Goal: Find specific page/section: Find specific page/section

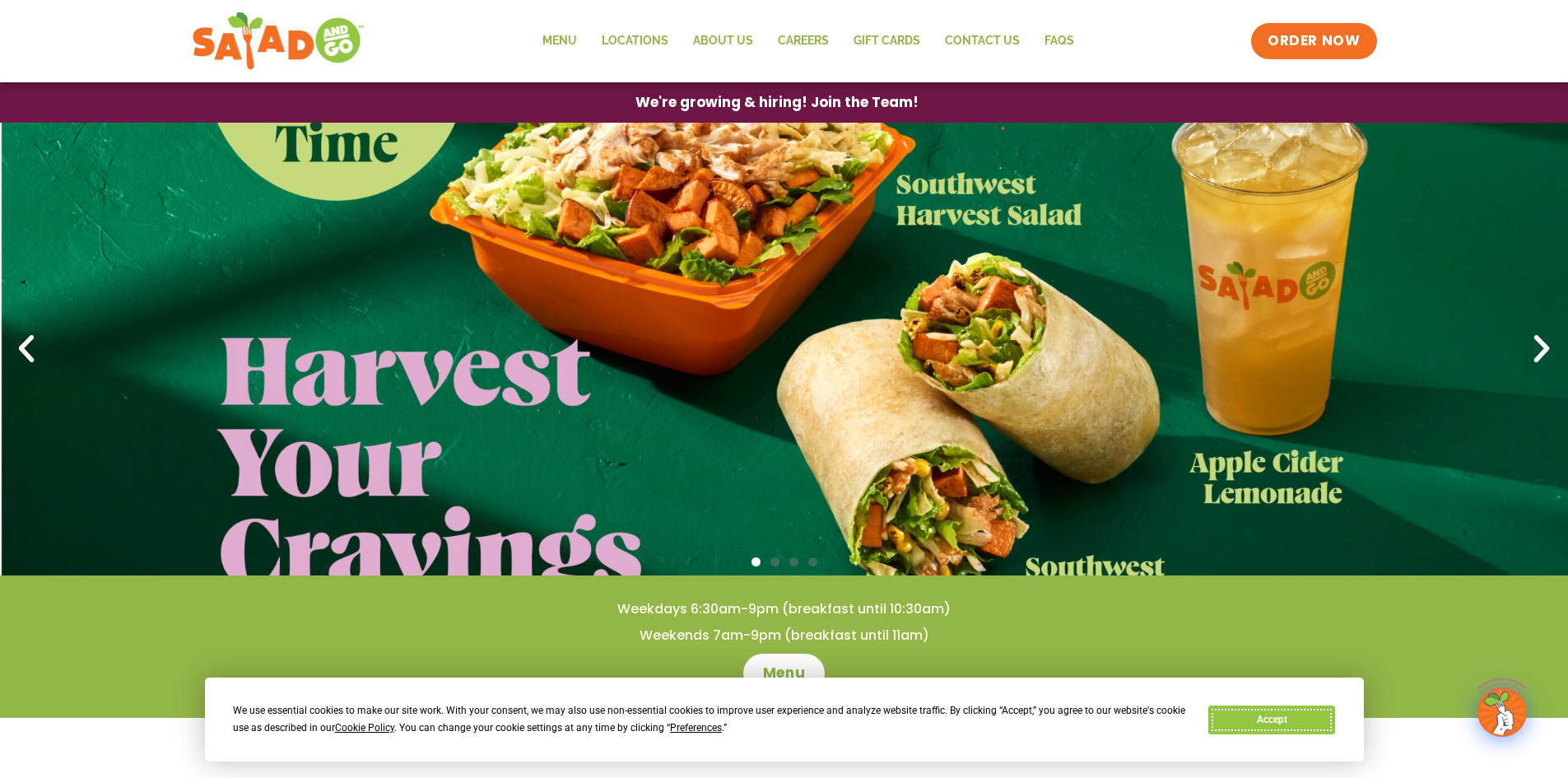
click at [1304, 724] on button "Accept" at bounding box center [1271, 719] width 127 height 28
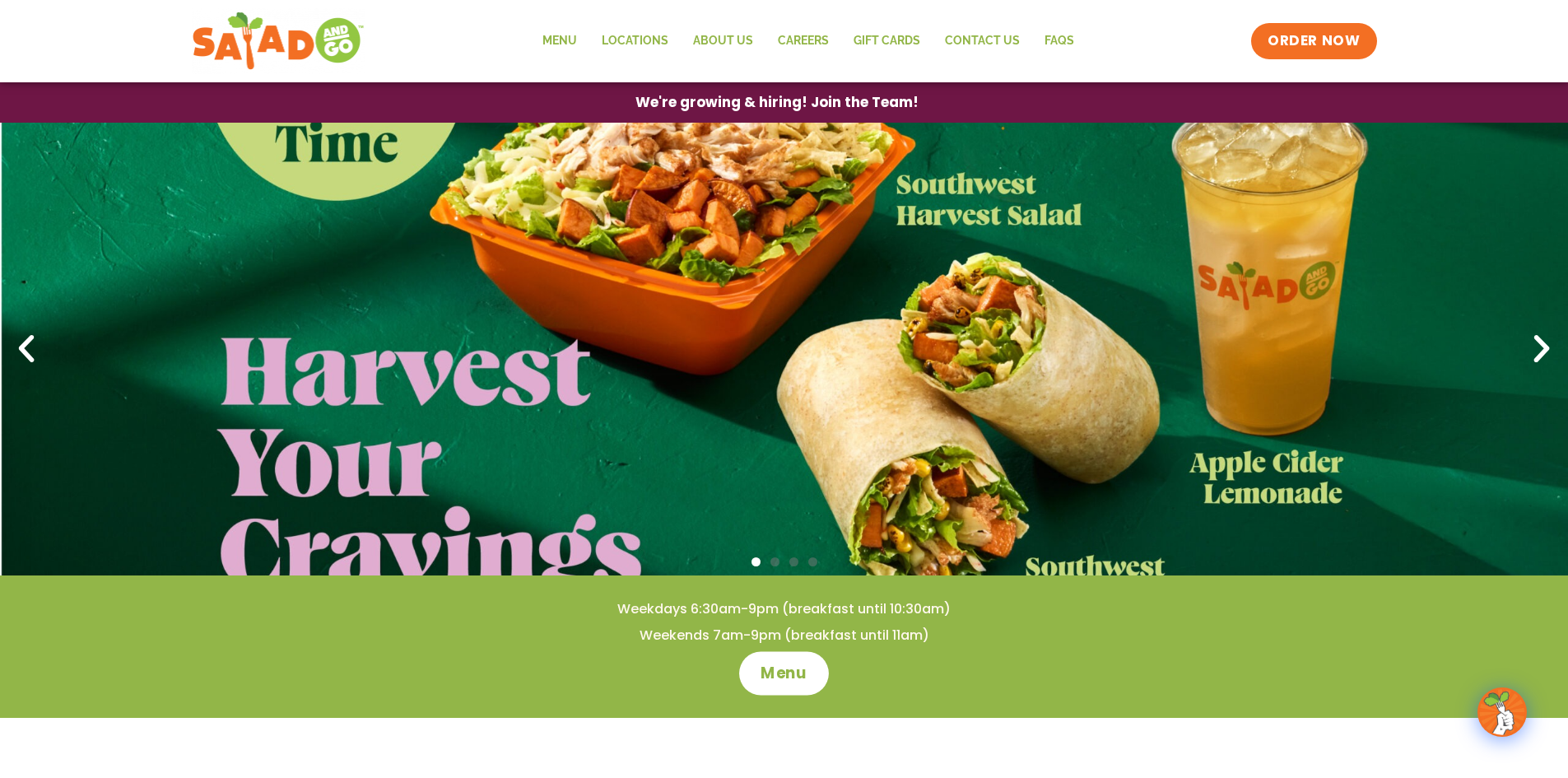
click at [775, 668] on span "Menu" at bounding box center [784, 674] width 47 height 22
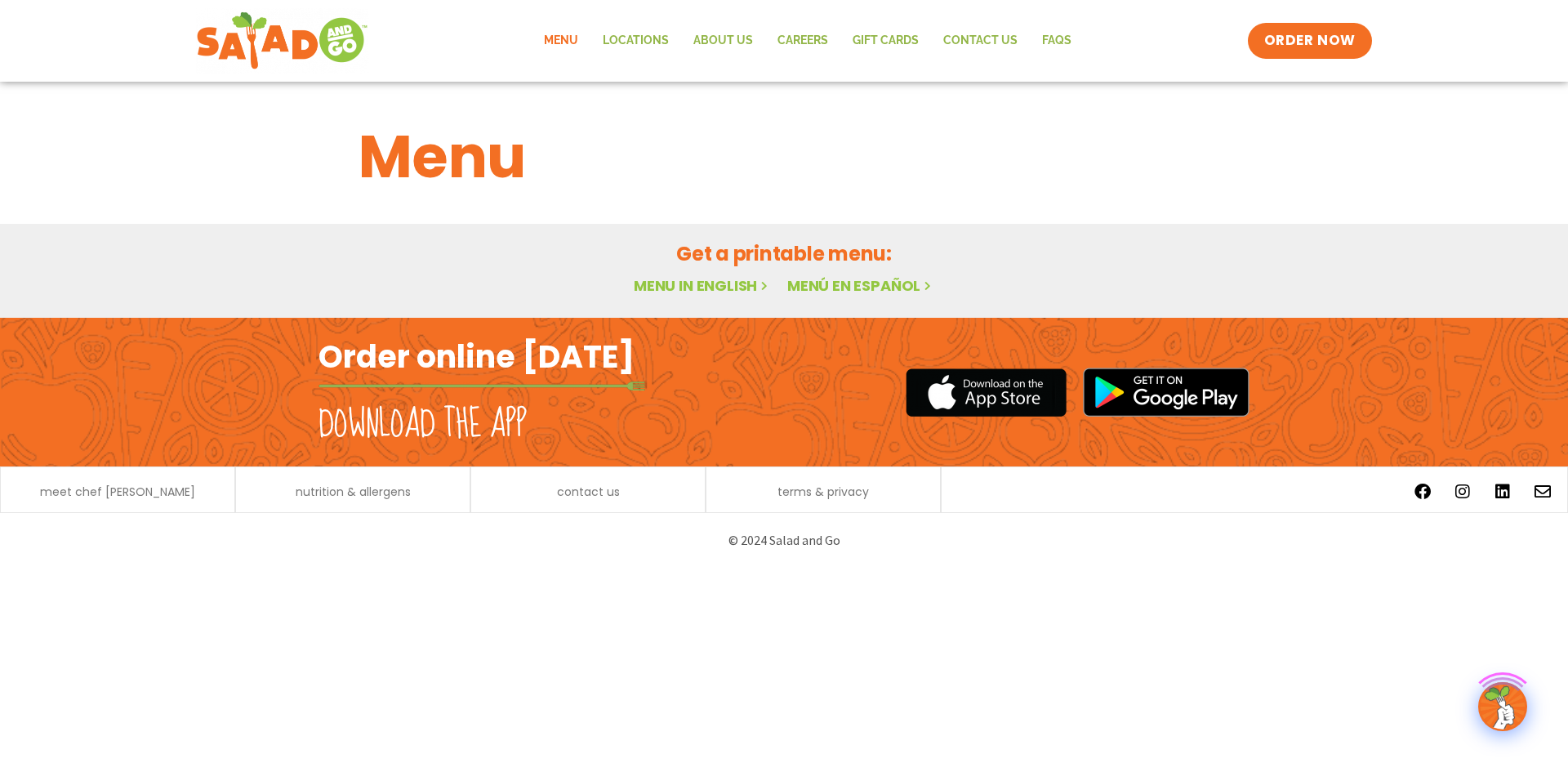
click at [649, 16] on div "Menu Locations About Us Careers GIFT CARDS Contact Us FAQs Menu Menu Locations …" at bounding box center [784, 40] width 1176 height 65
click at [642, 37] on link "Locations" at bounding box center [635, 41] width 91 height 38
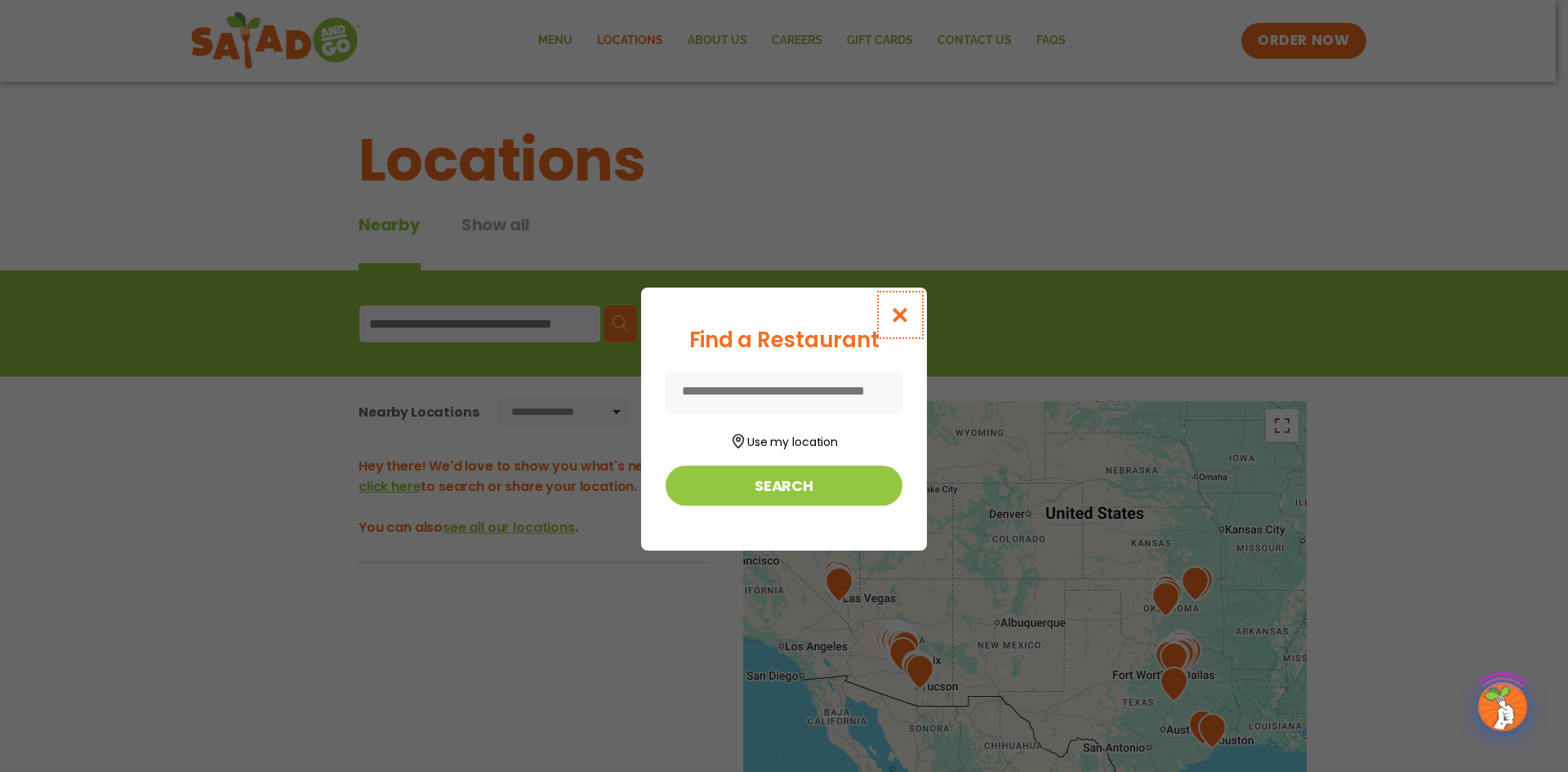
click at [894, 310] on icon "Close modal" at bounding box center [899, 315] width 20 height 18
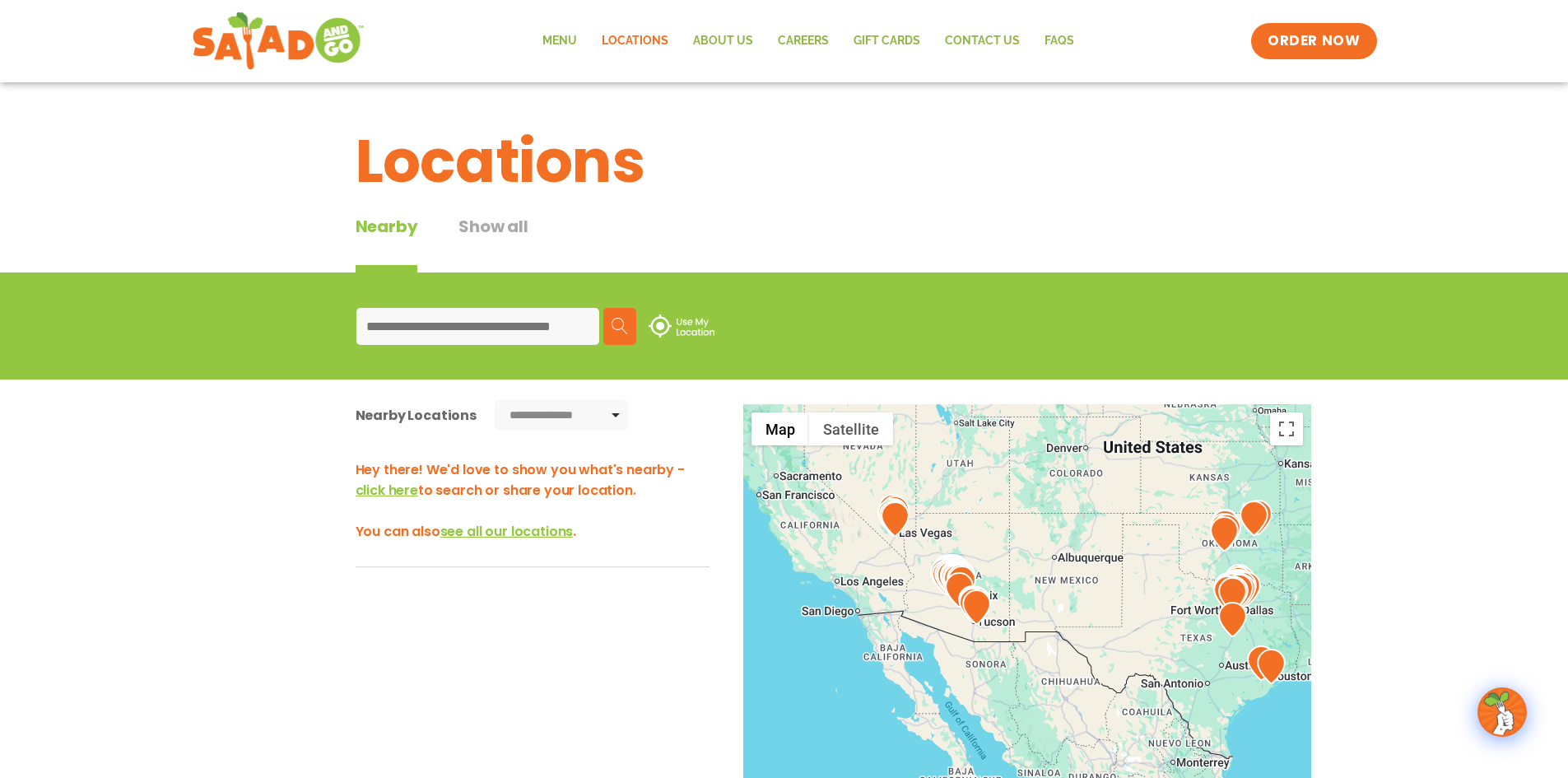
drag, startPoint x: 958, startPoint y: 551, endPoint x: 1018, endPoint y: 546, distance: 60.2
click at [1018, 546] on div at bounding box center [1028, 676] width 568 height 545
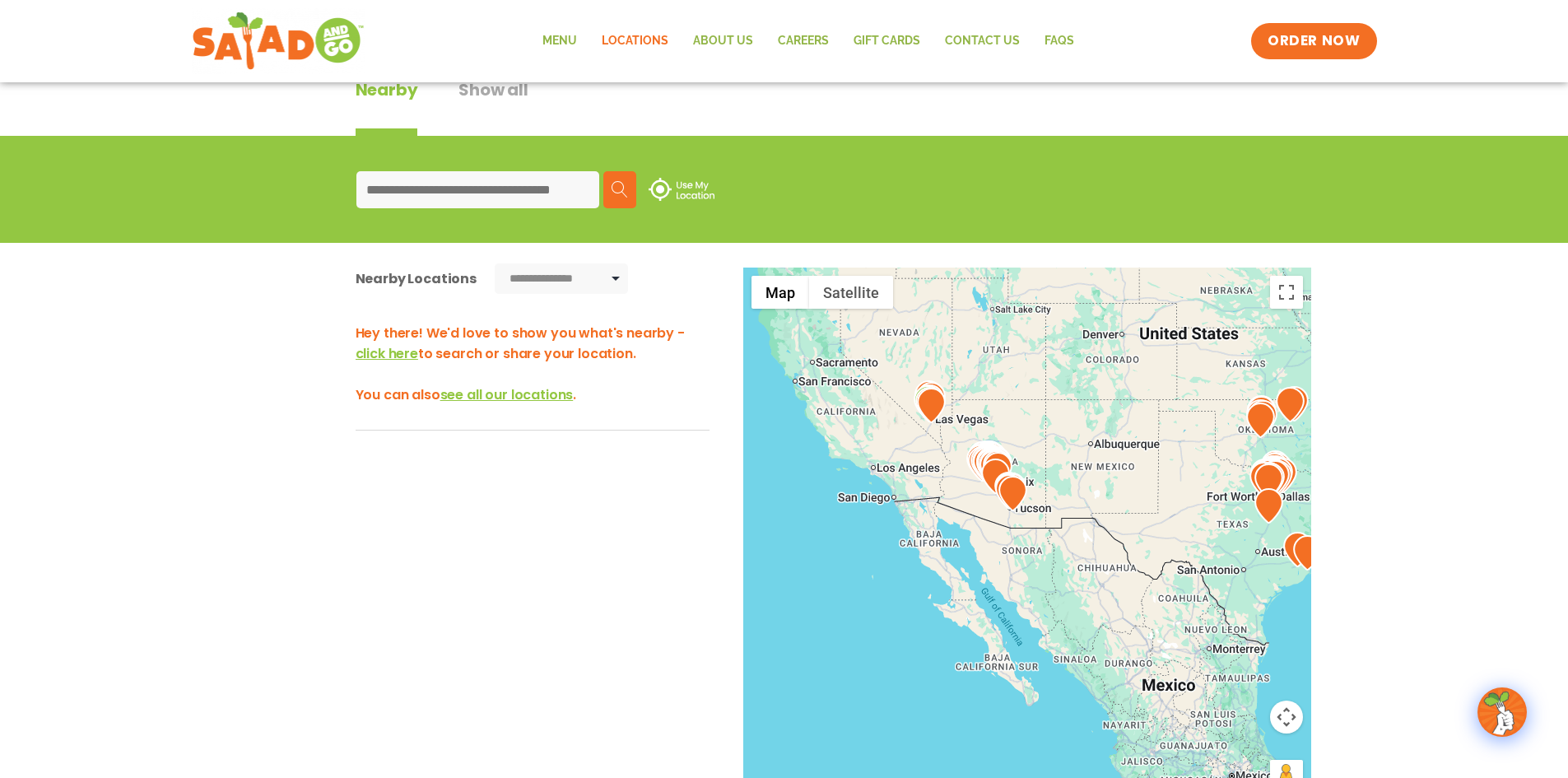
scroll to position [138, 0]
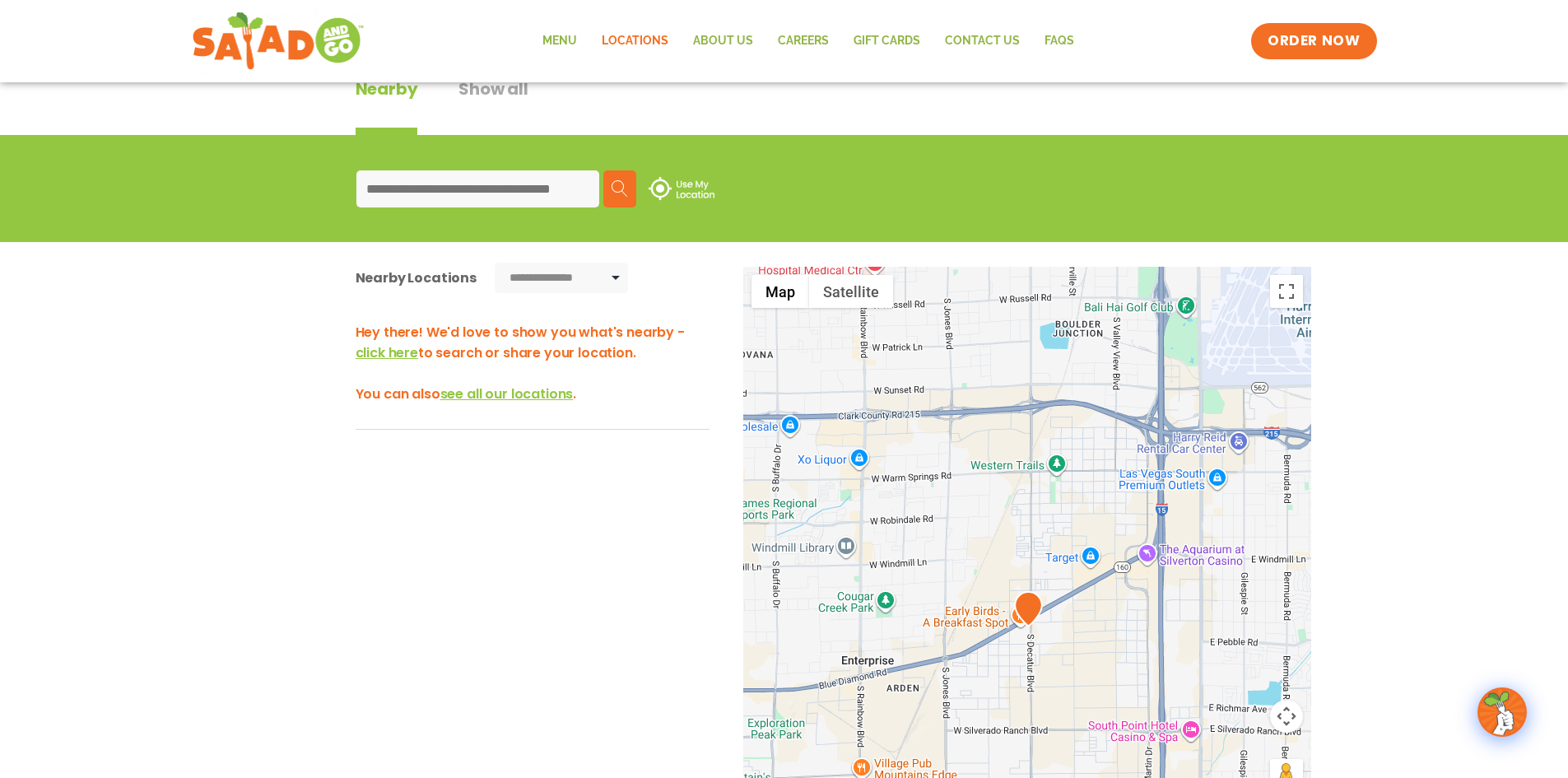
click at [1029, 614] on img at bounding box center [1028, 609] width 28 height 35
click at [1029, 612] on img at bounding box center [1028, 609] width 28 height 35
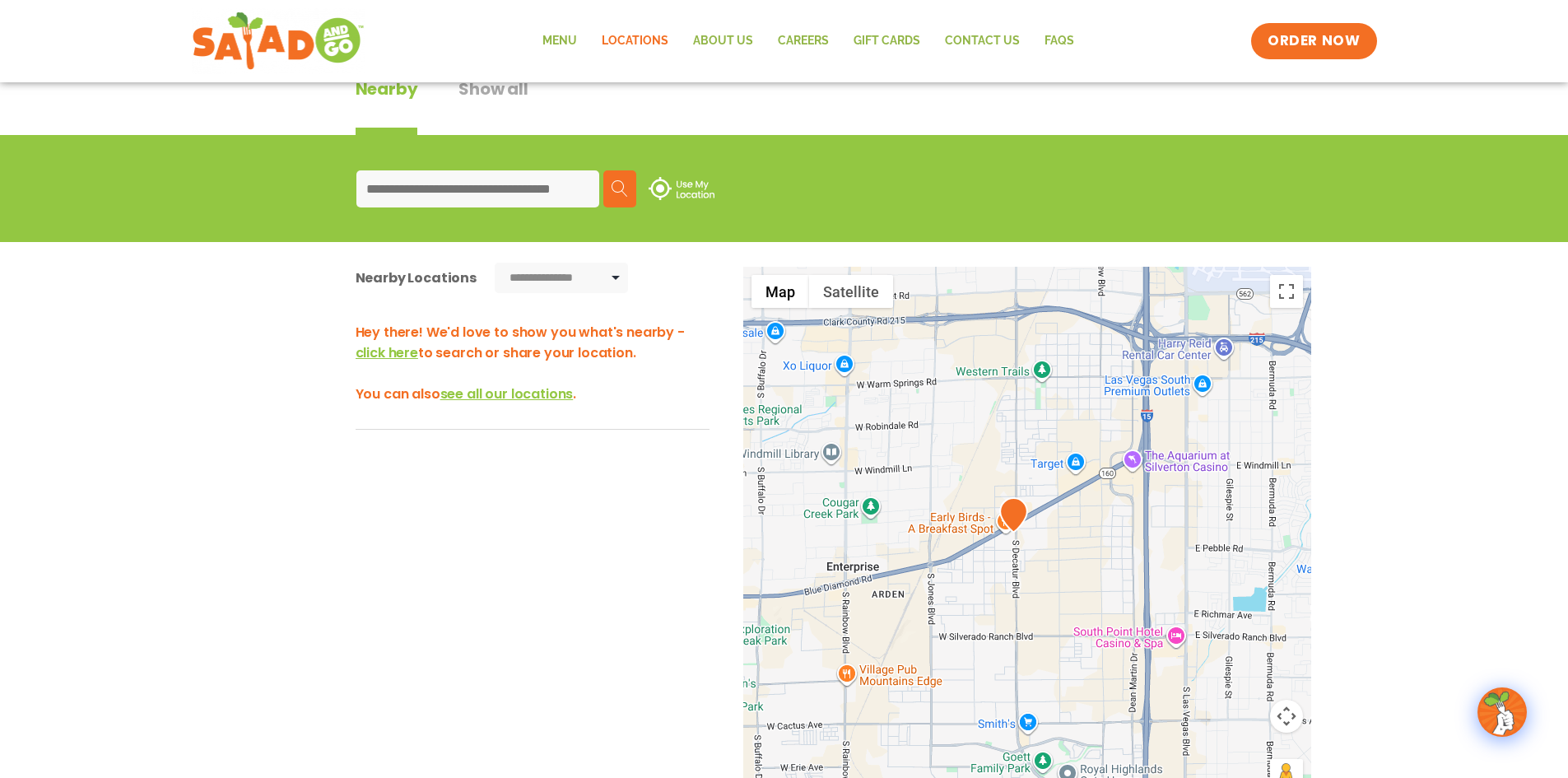
drag, startPoint x: 1092, startPoint y: 616, endPoint x: 1078, endPoint y: 515, distance: 102.0
click at [1078, 515] on div at bounding box center [1028, 539] width 568 height 545
click at [1012, 517] on img at bounding box center [1013, 515] width 28 height 35
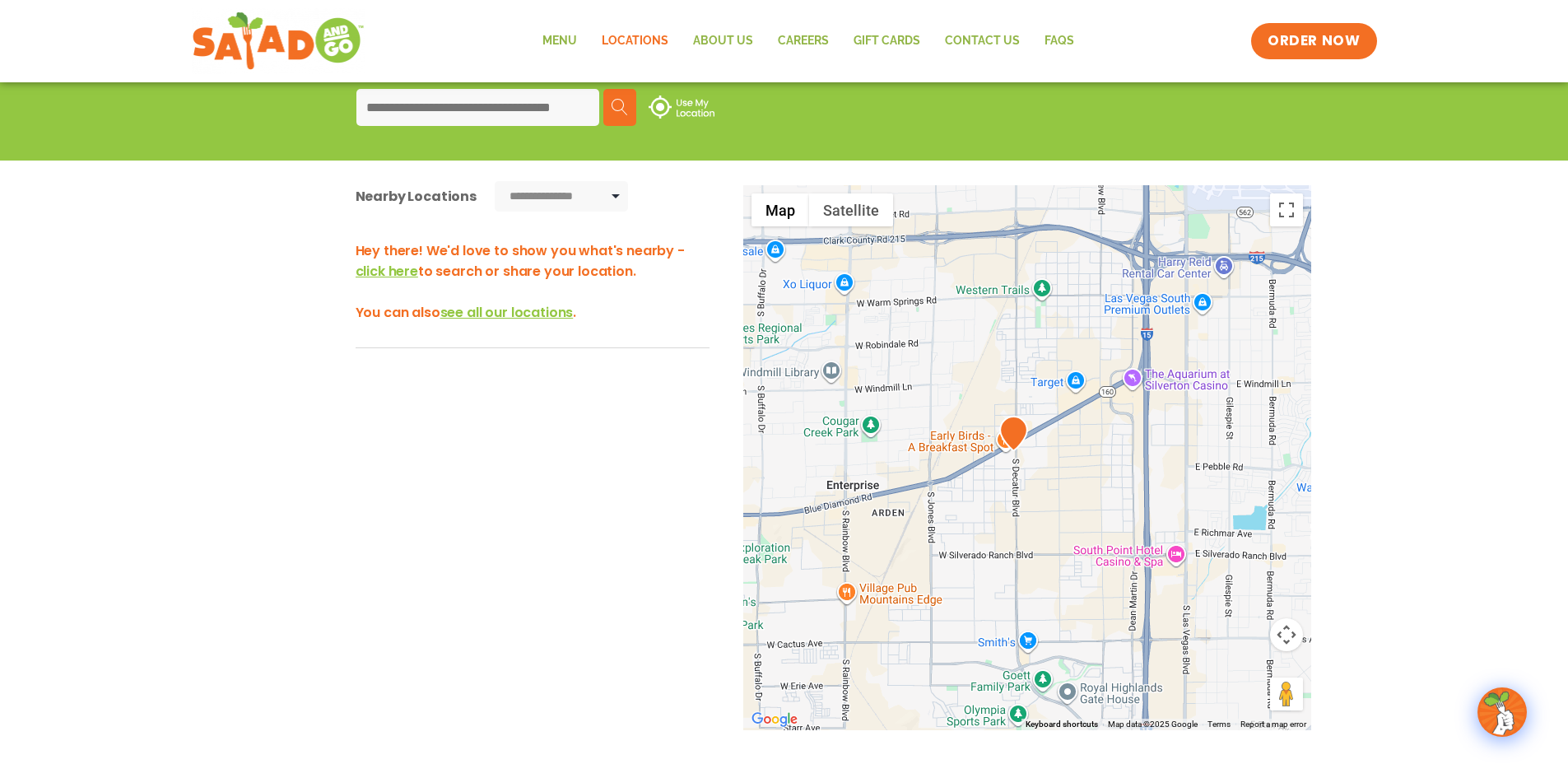
scroll to position [220, 0]
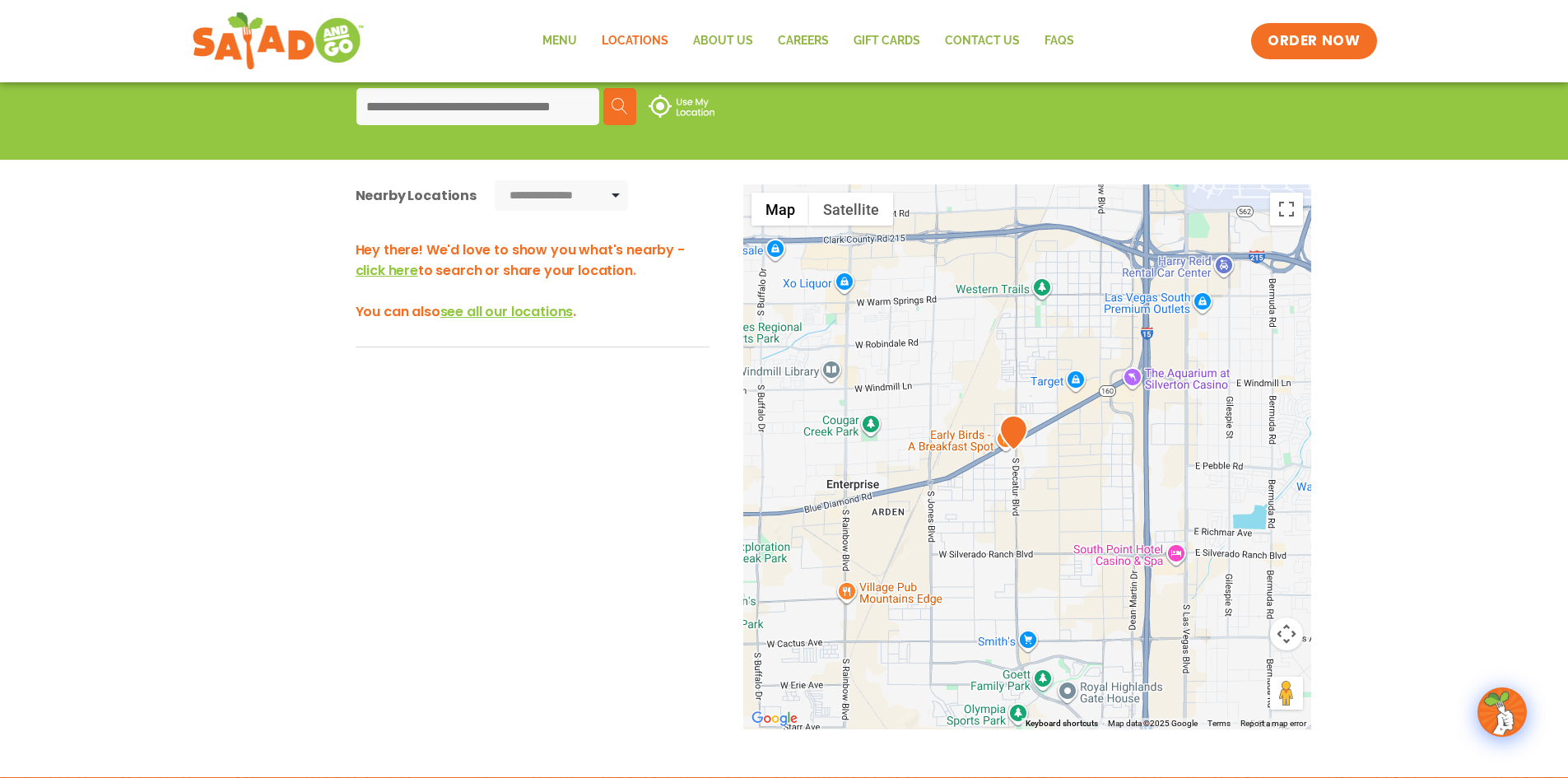
click at [1014, 434] on img at bounding box center [1013, 432] width 28 height 35
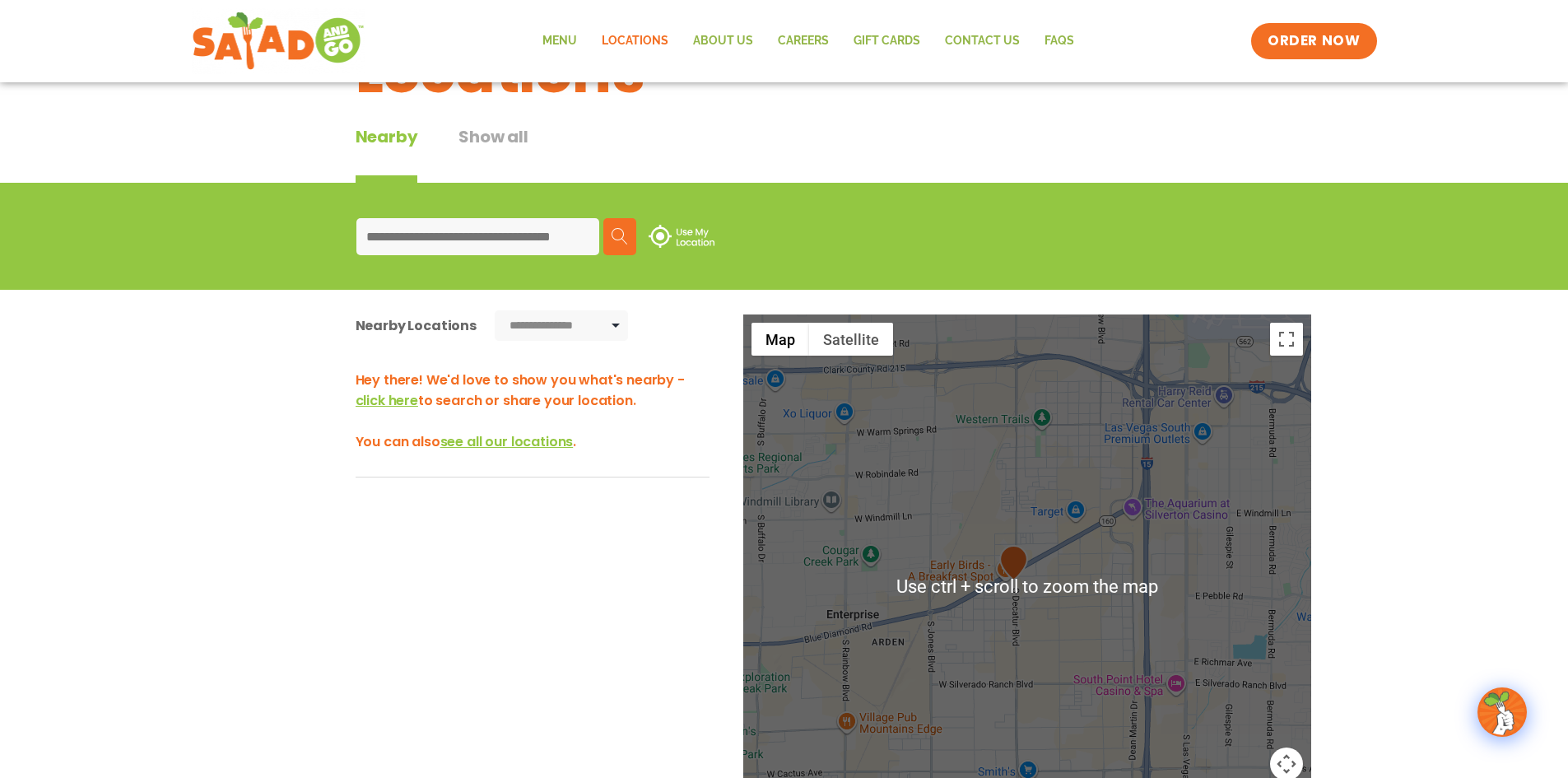
scroll to position [83, 0]
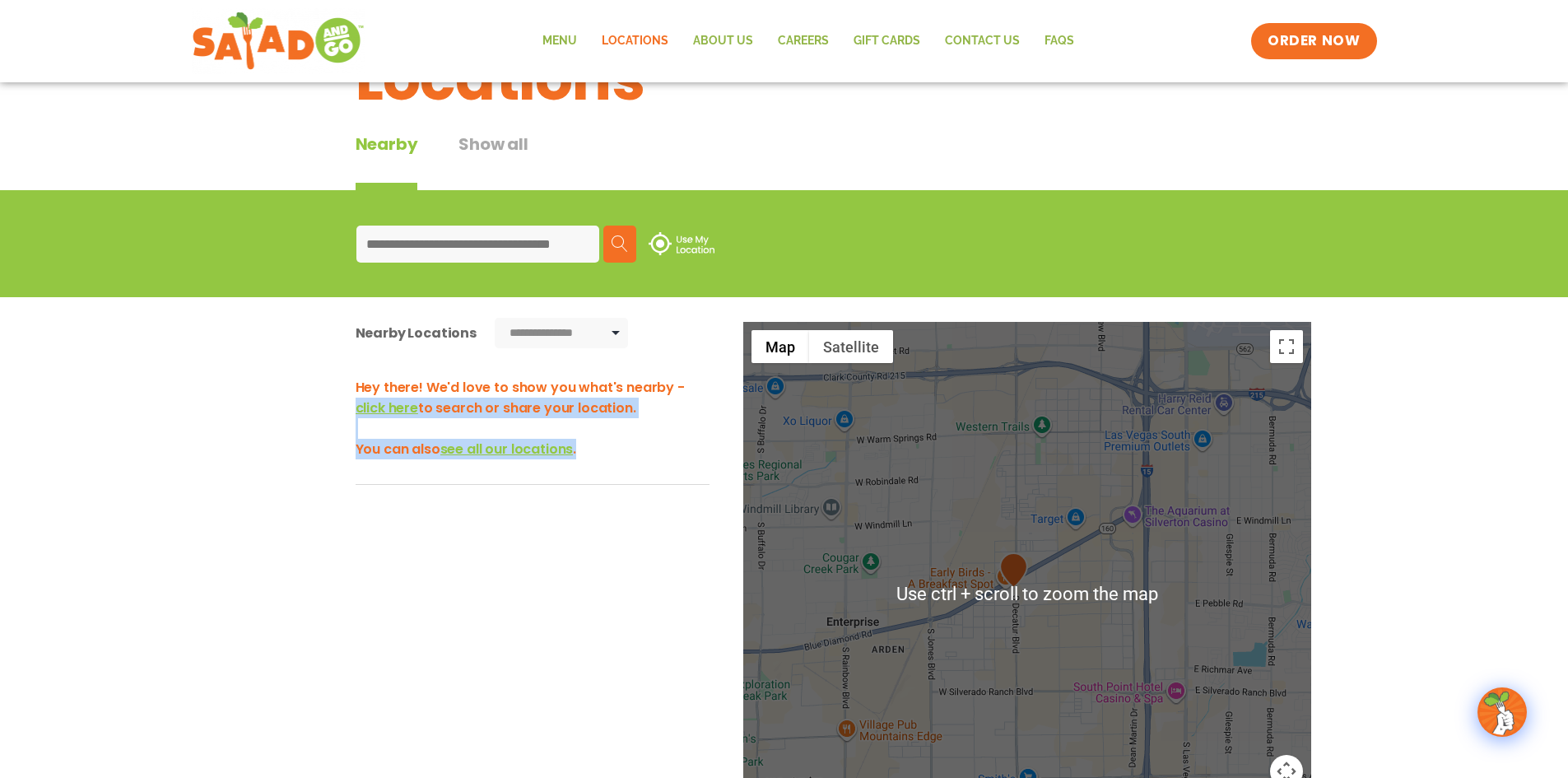
drag, startPoint x: 1395, startPoint y: 564, endPoint x: 1401, endPoint y: 409, distance: 155.1
click at [1402, 391] on div "**********" at bounding box center [784, 614] width 1568 height 634
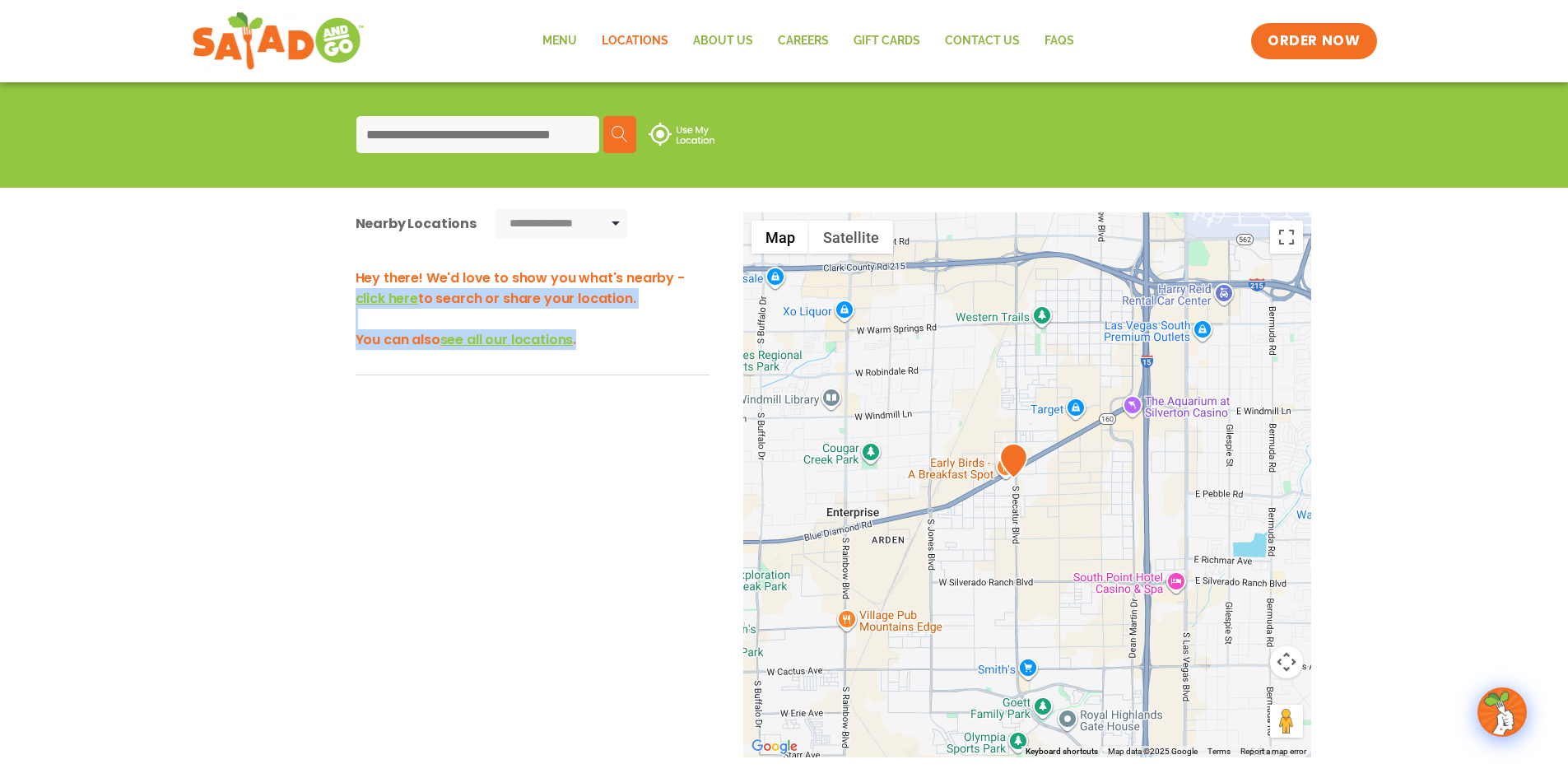
click at [1466, 511] on div "**********" at bounding box center [784, 504] width 1568 height 634
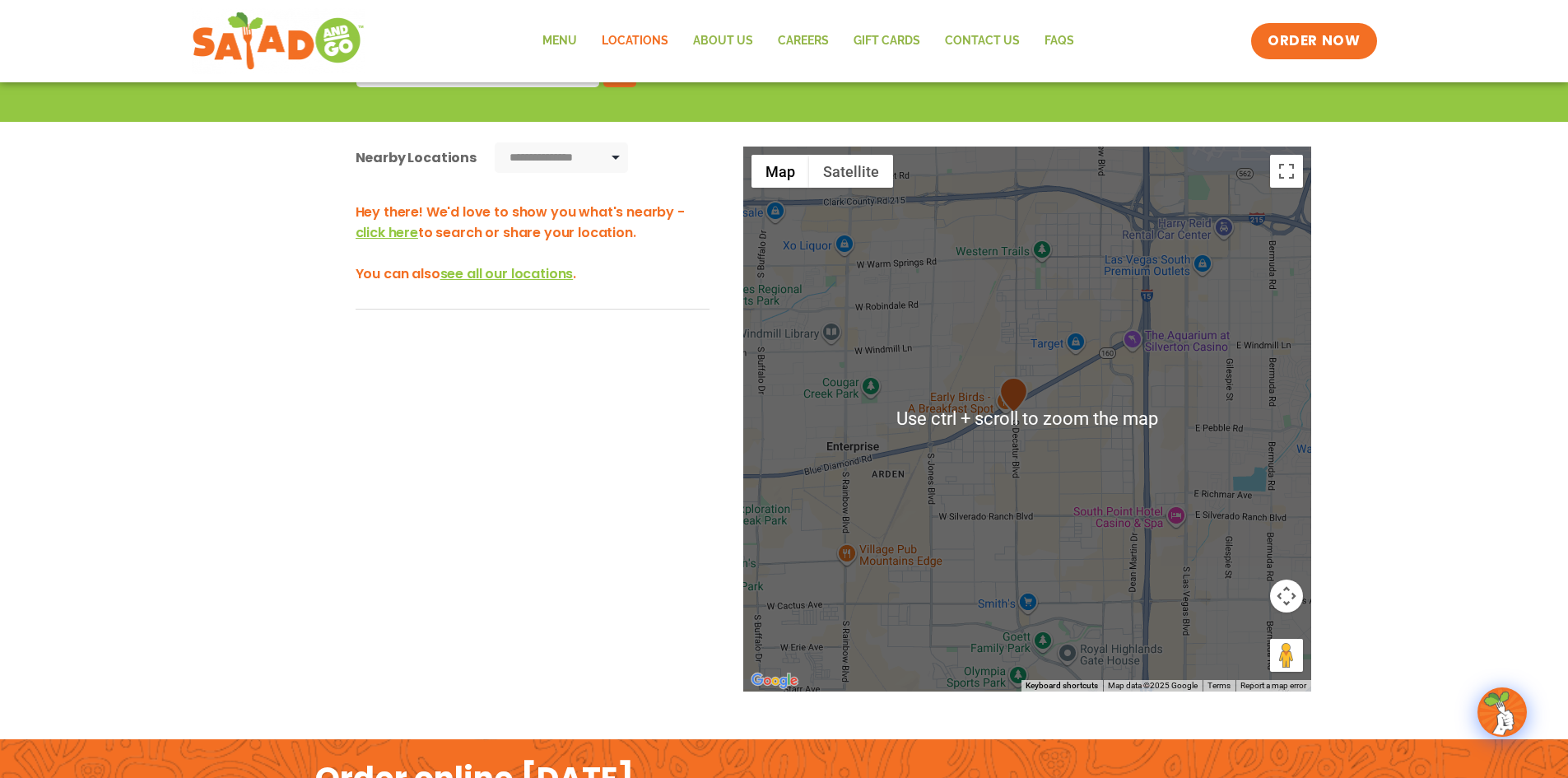
scroll to position [274, 0]
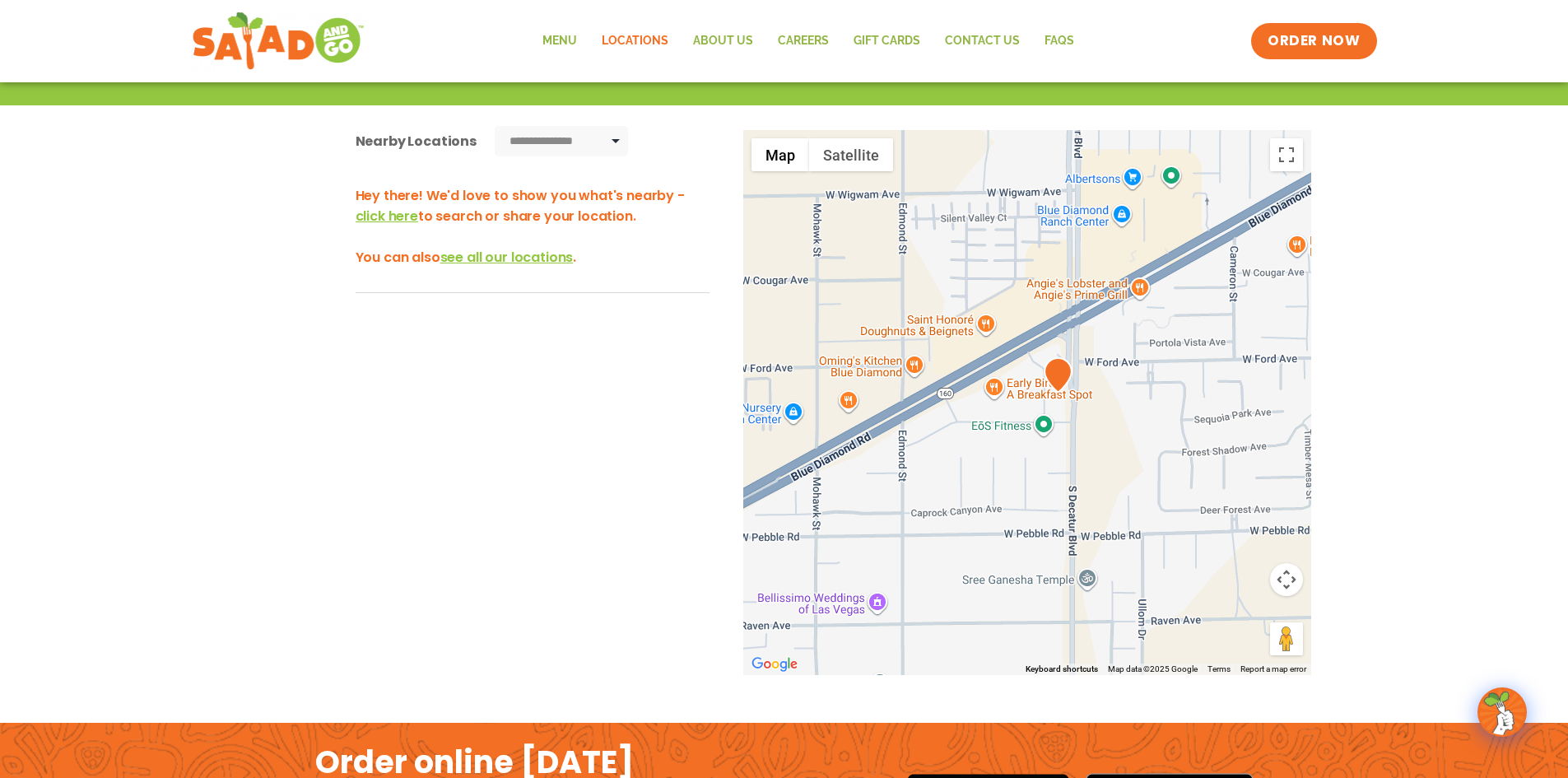
click at [1051, 368] on img at bounding box center [1058, 375] width 28 height 35
click at [1052, 368] on img at bounding box center [1058, 375] width 28 height 35
click at [580, 140] on select "**********" at bounding box center [562, 140] width 134 height 30
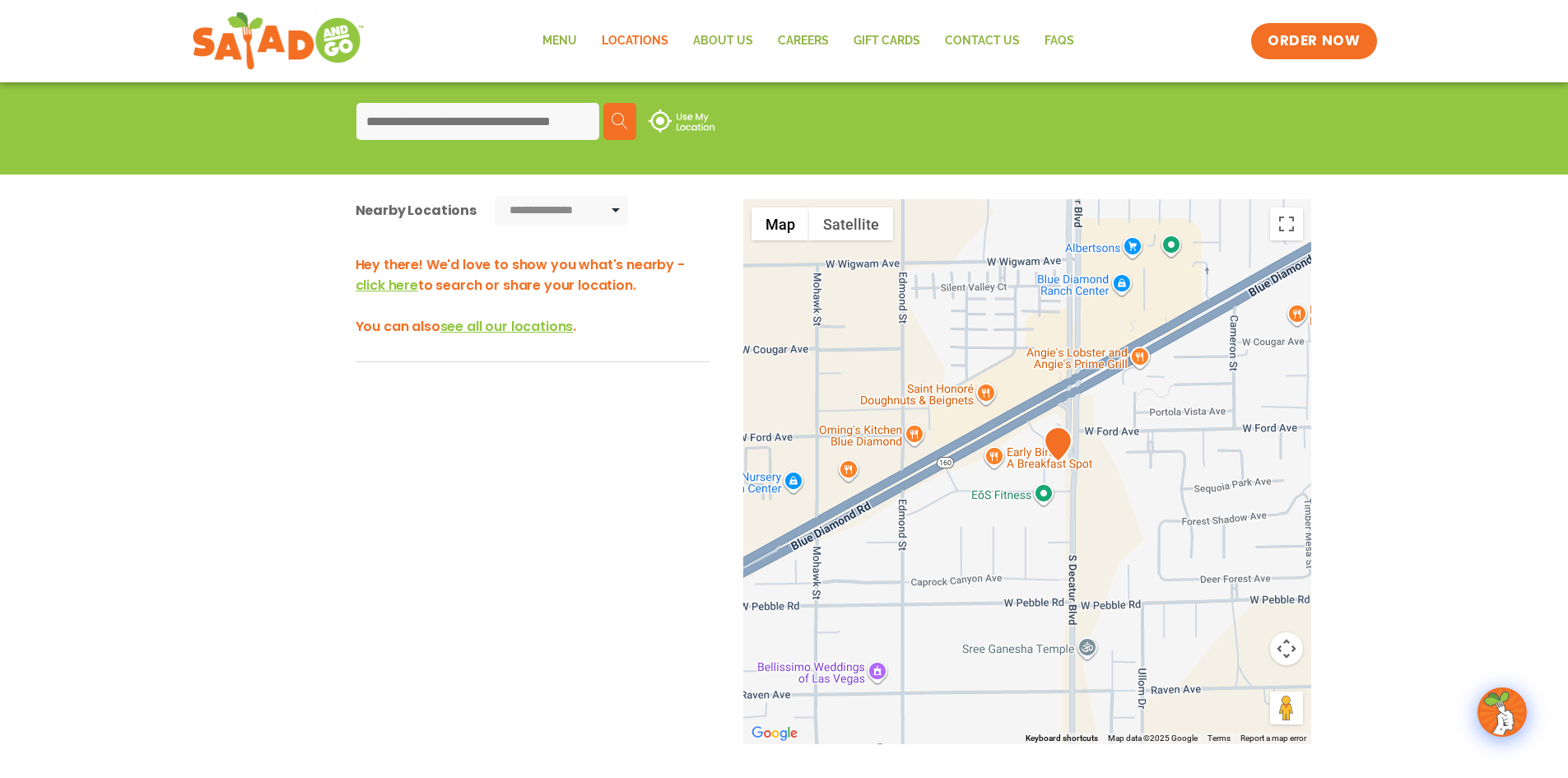
scroll to position [192, 0]
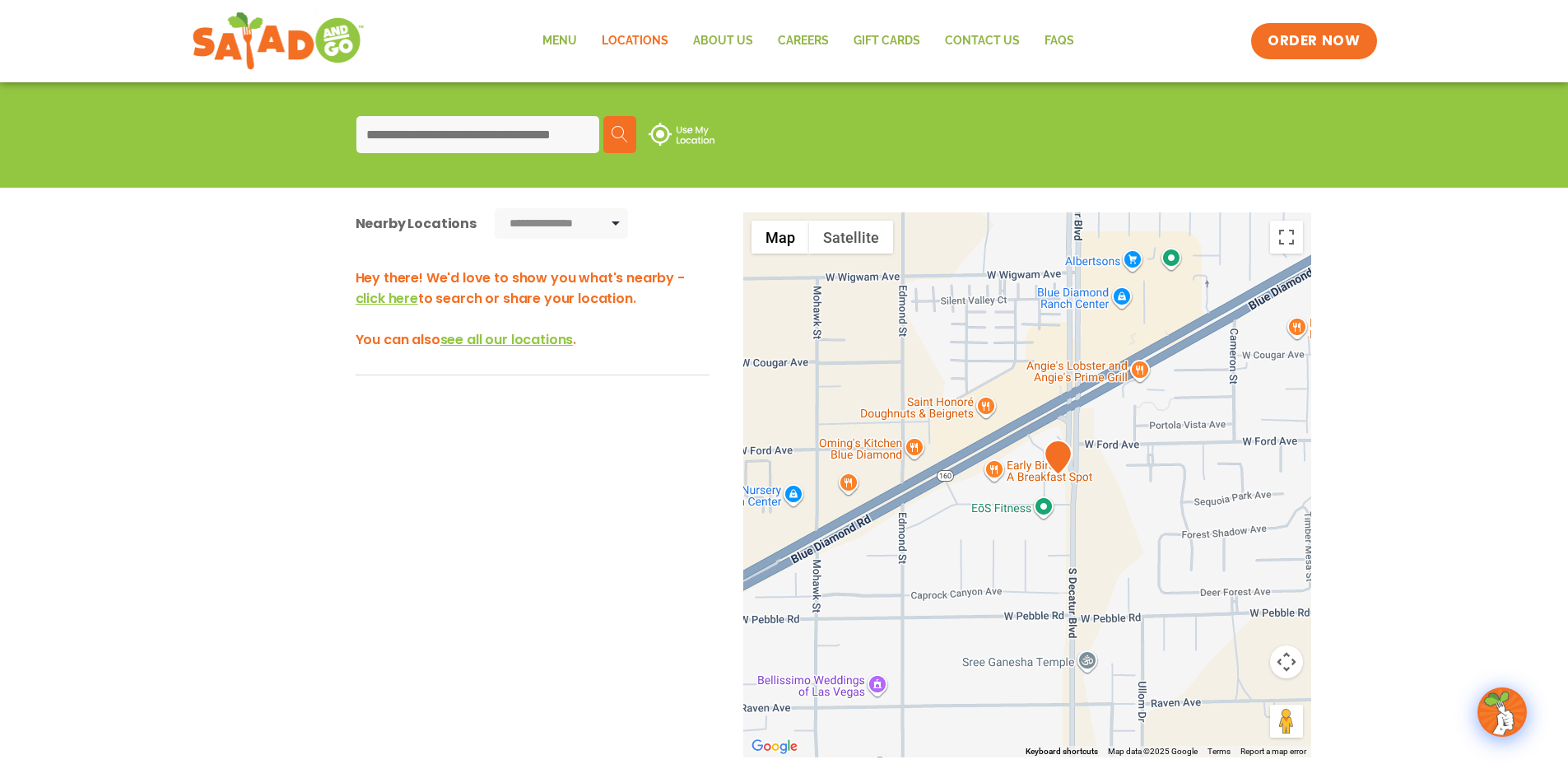
click at [491, 105] on div "Search Use My Location" at bounding box center [784, 135] width 897 height 64
click at [495, 132] on input at bounding box center [477, 135] width 243 height 37
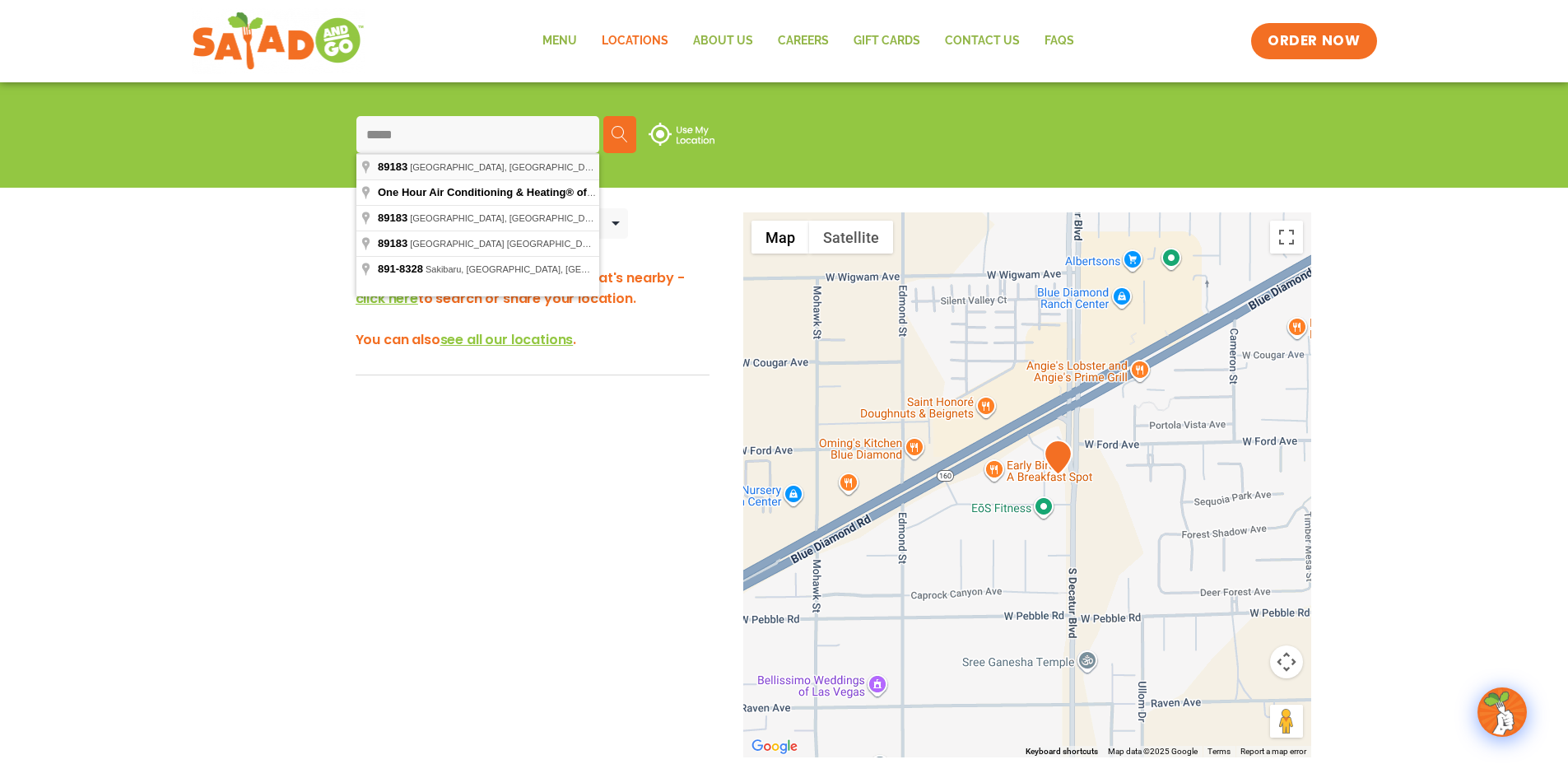
type input "**********"
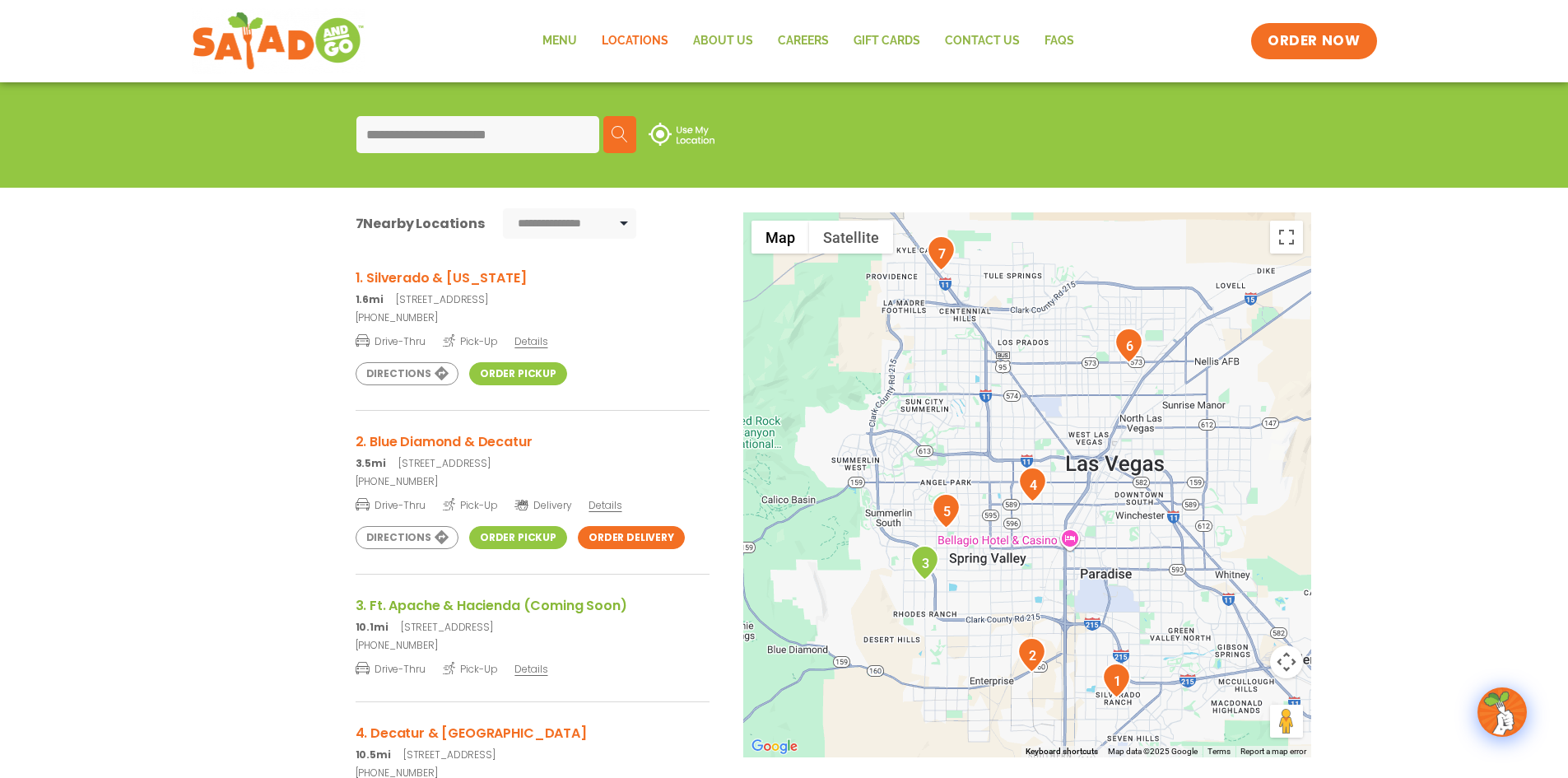
click at [1032, 660] on img "2" at bounding box center [1032, 655] width 28 height 35
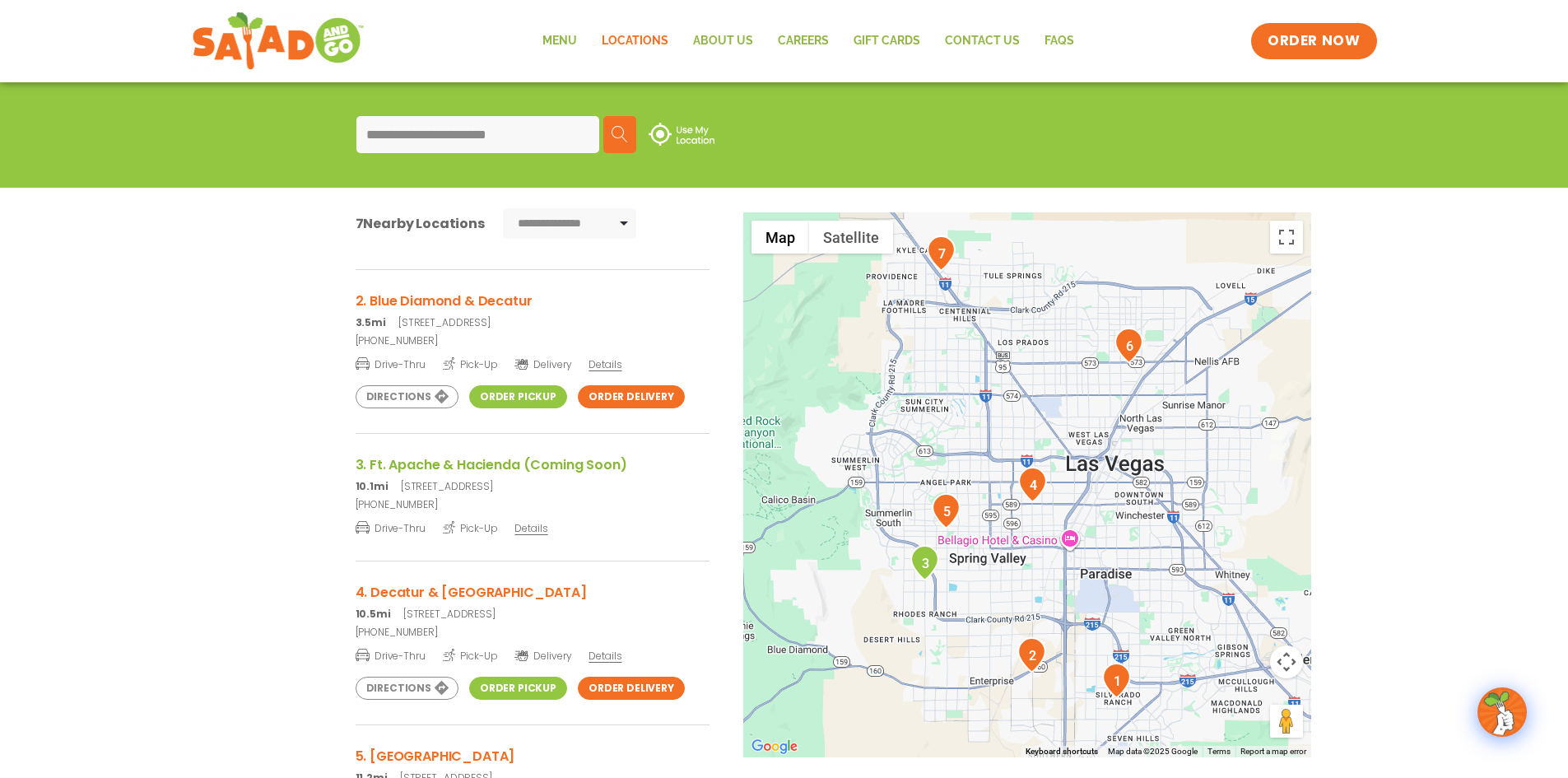
click at [521, 393] on link "Order Pickup" at bounding box center [519, 396] width 98 height 23
